Goal: Task Accomplishment & Management: Complete application form

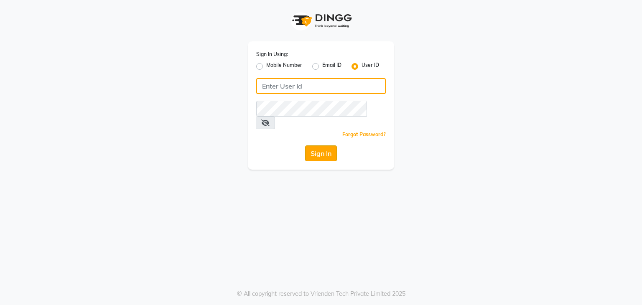
type input "sana"
click at [313, 146] on button "Sign In" at bounding box center [321, 154] width 32 height 16
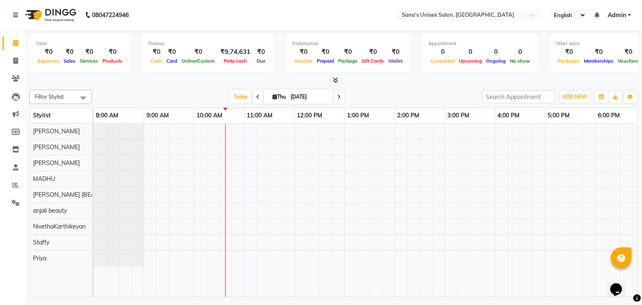
click at [600, 15] on ul "English ENGLISH Español العربية मराठी हिंदी ગુજરાતી தமிழ் 中文 Notifications noth…" at bounding box center [591, 15] width 89 height 11
click at [597, 16] on icon at bounding box center [597, 15] width 5 height 6
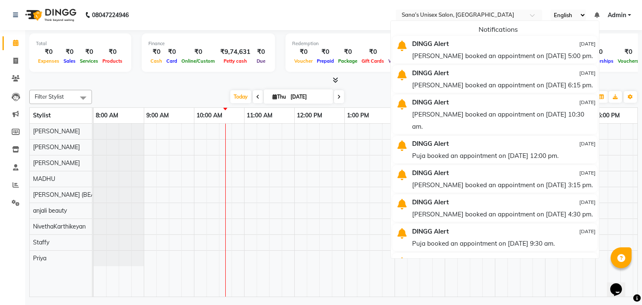
click at [597, 16] on icon at bounding box center [597, 15] width 5 height 6
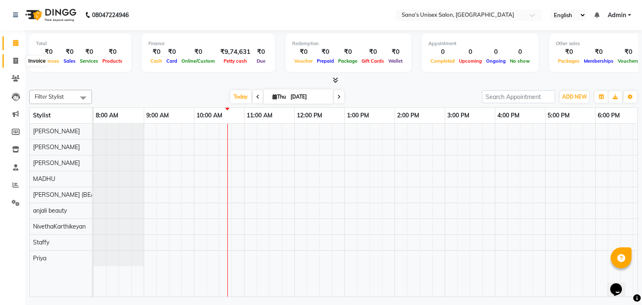
click at [16, 59] on icon at bounding box center [15, 61] width 5 height 6
select select "6091"
select select "service"
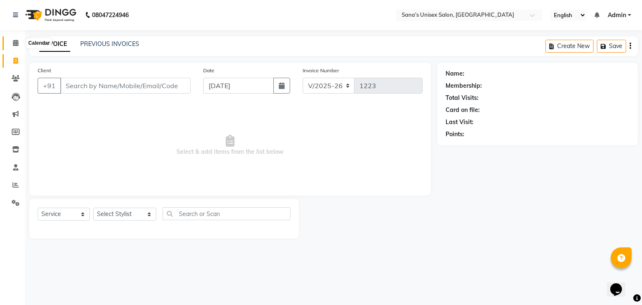
click at [14, 42] on icon at bounding box center [15, 43] width 5 height 6
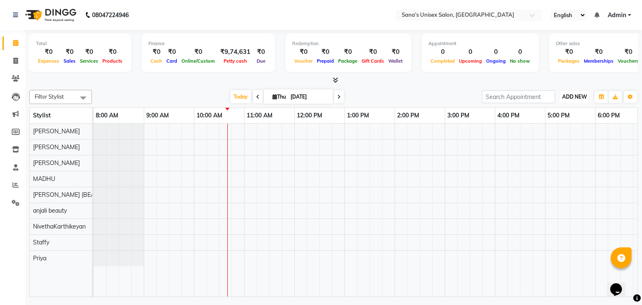
click at [577, 100] on button "ADD NEW Toggle Dropdown" at bounding box center [574, 97] width 29 height 12
click at [547, 133] on link "Add Expense" at bounding box center [556, 134] width 66 height 11
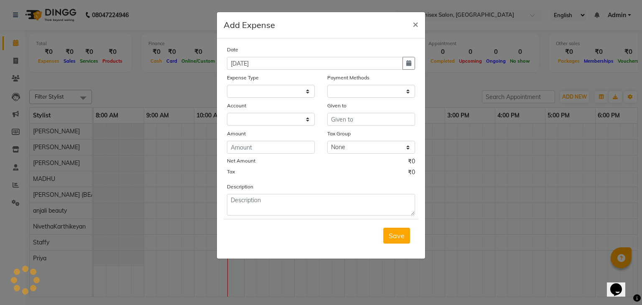
select select "1"
select select "5077"
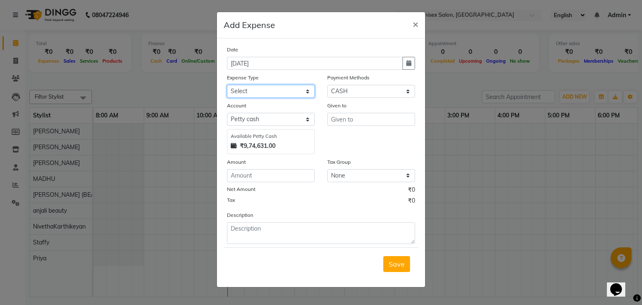
click at [265, 88] on select "Select Advance Salary Bank charges Car maintenance Cash transfer to bank Cash t…" at bounding box center [271, 91] width 88 height 13
select select "17"
click at [227, 86] on select "Select Advance Salary Bank charges Car maintenance Cash transfer to bank Cash t…" at bounding box center [271, 91] width 88 height 13
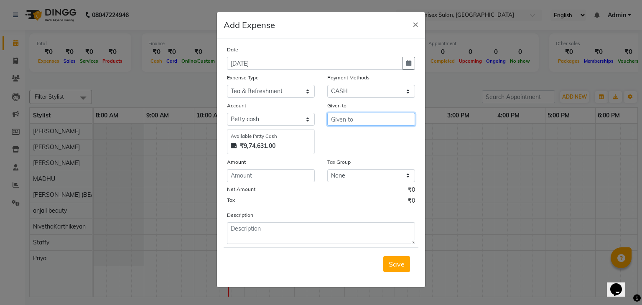
click at [358, 120] on input "text" at bounding box center [371, 119] width 88 height 13
click at [355, 148] on ngb-highlight "Ni vethaKarthikeyan" at bounding box center [369, 151] width 63 height 8
type input "NivethaKarthikeyan"
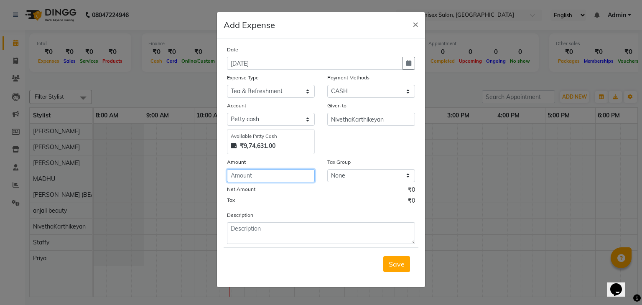
click at [288, 176] on input "number" at bounding box center [271, 175] width 88 height 13
type input "48"
click at [345, 220] on div "Description" at bounding box center [321, 227] width 201 height 33
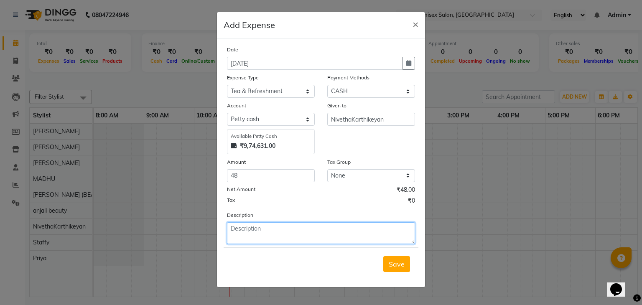
click at [268, 243] on textarea at bounding box center [321, 233] width 188 height 22
type textarea "Milk - 24*2 =48"
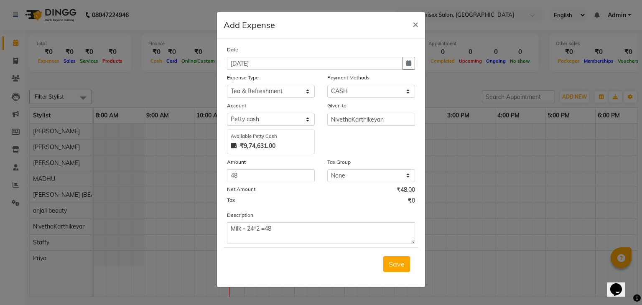
click at [391, 266] on span "Save" at bounding box center [397, 264] width 16 height 8
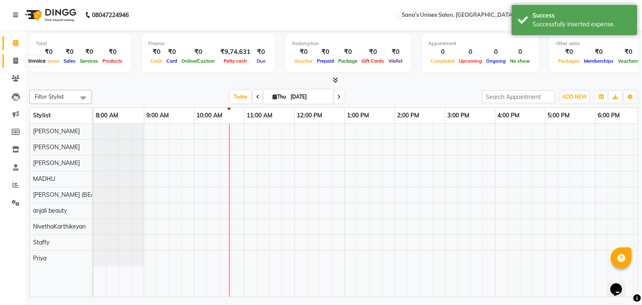
click at [18, 56] on span at bounding box center [15, 61] width 15 height 10
select select "service"
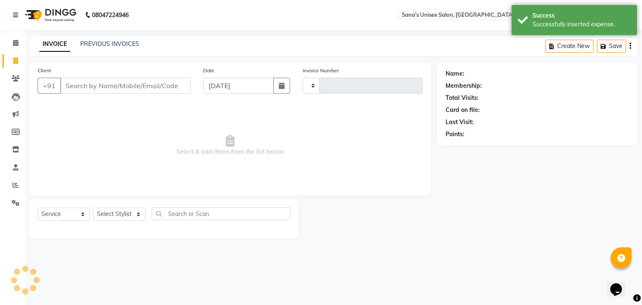
type input "1223"
select select "6091"
click at [13, 58] on icon at bounding box center [15, 61] width 5 height 6
select select "6091"
select select "service"
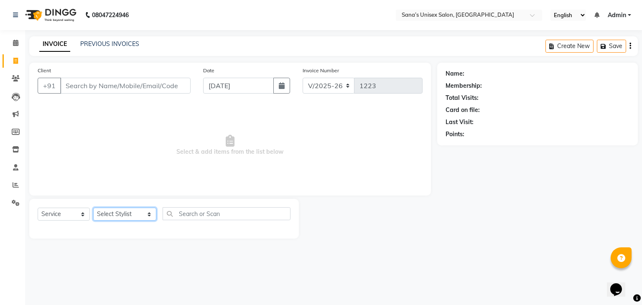
click at [123, 215] on select "Select Stylist anjali beauty MADHU [PERSON_NAME] (BEAUTY THERAPIST) [PERSON_NAM…" at bounding box center [124, 214] width 63 height 13
select select "90741"
click at [93, 208] on select "Select Stylist anjali beauty MADHU [PERSON_NAME] (BEAUTY THERAPIST) [PERSON_NAM…" at bounding box center [124, 214] width 63 height 13
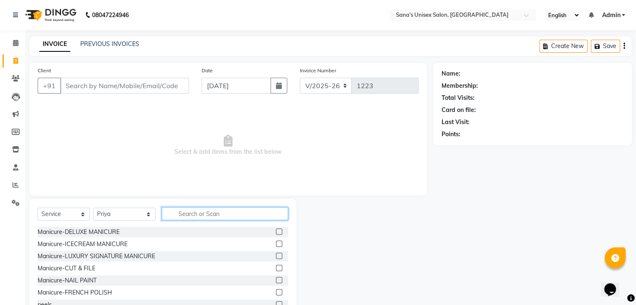
click at [189, 217] on input "text" at bounding box center [225, 213] width 126 height 13
type input "Thre"
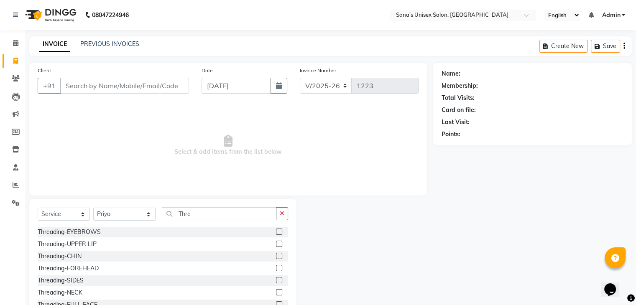
click at [276, 234] on label at bounding box center [279, 232] width 6 height 6
click at [276, 234] on input "checkbox" at bounding box center [278, 232] width 5 height 5
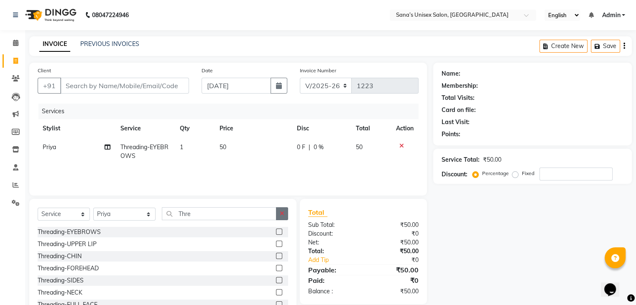
checkbox input "false"
click at [283, 212] on icon "button" at bounding box center [282, 214] width 5 height 6
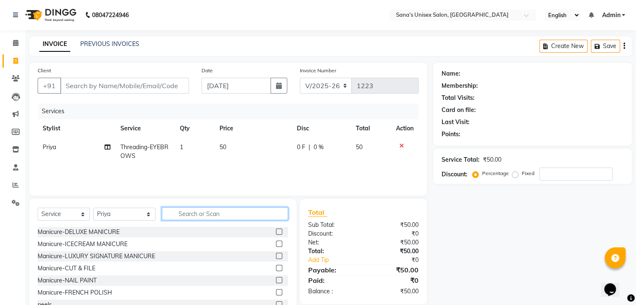
click at [252, 217] on input "text" at bounding box center [225, 213] width 126 height 13
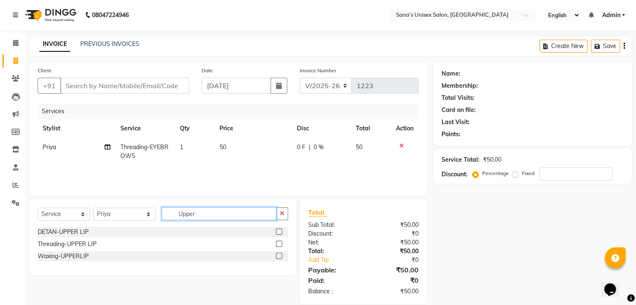
type input "Upper"
click at [278, 245] on label at bounding box center [279, 244] width 6 height 6
click at [278, 245] on input "checkbox" at bounding box center [278, 244] width 5 height 5
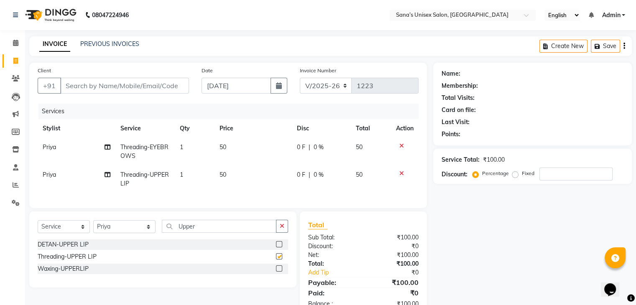
checkbox input "false"
click at [151, 89] on input "Client" at bounding box center [124, 86] width 129 height 16
type input "9"
type input "0"
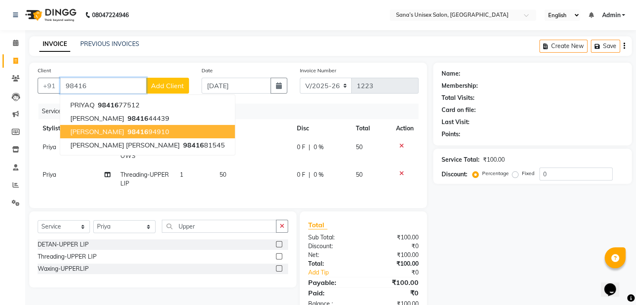
click at [89, 130] on span "[PERSON_NAME]" at bounding box center [97, 132] width 54 height 8
type input "9841694910"
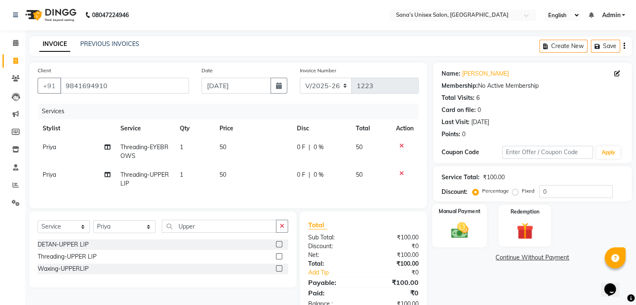
click at [483, 225] on div "Manual Payment" at bounding box center [459, 225] width 55 height 43
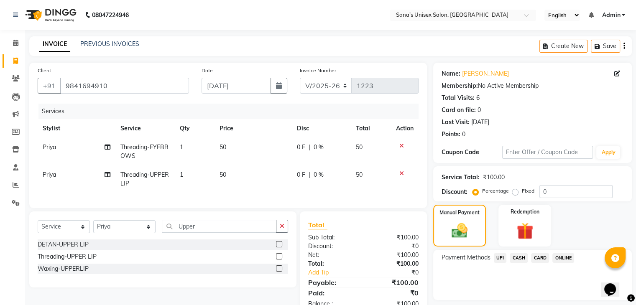
click at [521, 260] on span "CASH" at bounding box center [519, 258] width 18 height 10
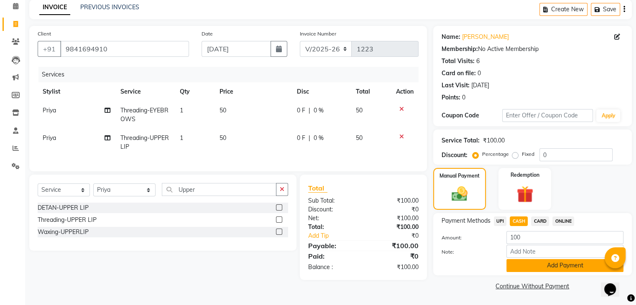
scroll to position [37, 0]
click at [534, 266] on button "Add Payment" at bounding box center [564, 265] width 117 height 13
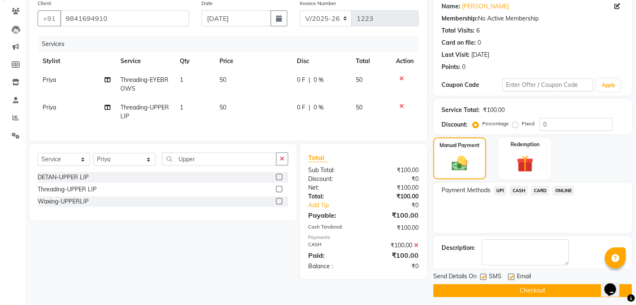
scroll to position [72, 0]
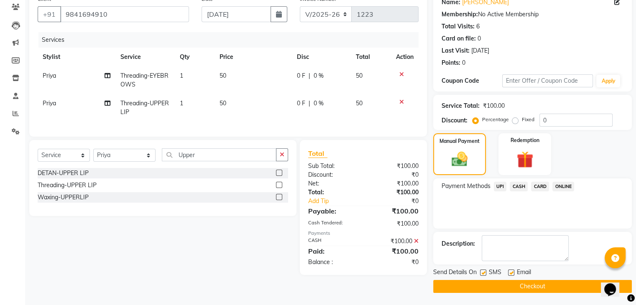
click at [524, 288] on button "Checkout" at bounding box center [532, 286] width 199 height 13
